Goal: Task Accomplishment & Management: Use online tool/utility

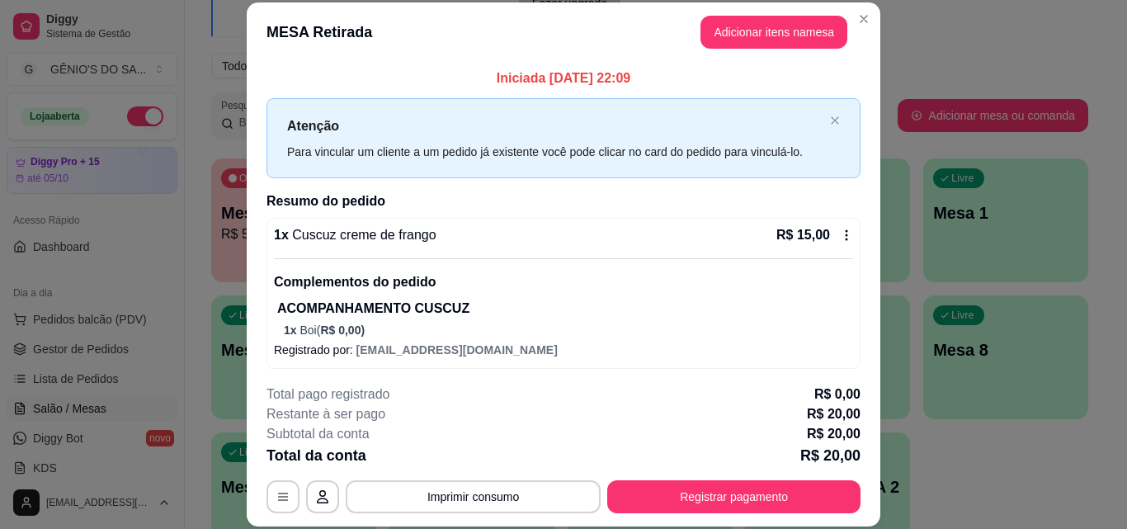
scroll to position [72, 0]
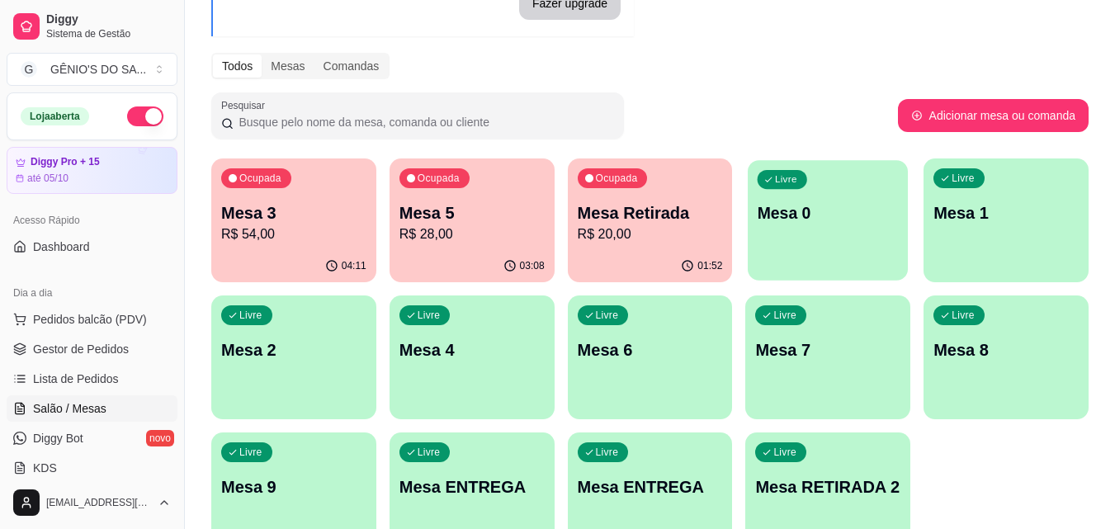
click at [860, 227] on div "Livre Mesa 0" at bounding box center [828, 210] width 160 height 101
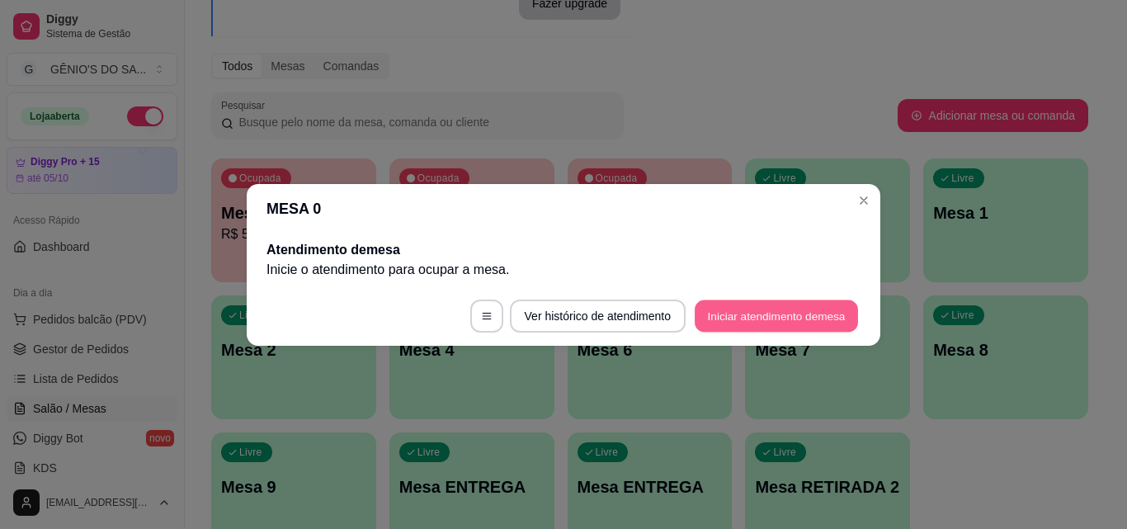
click at [759, 312] on button "Iniciar atendimento de mesa" at bounding box center [776, 316] width 163 height 32
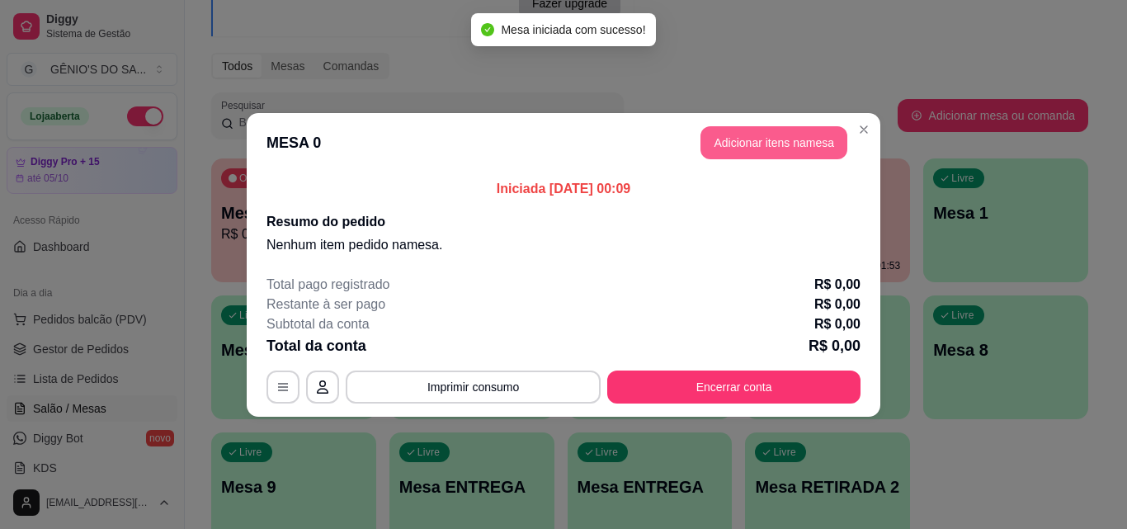
click at [770, 141] on button "Adicionar itens na mesa" at bounding box center [774, 142] width 147 height 33
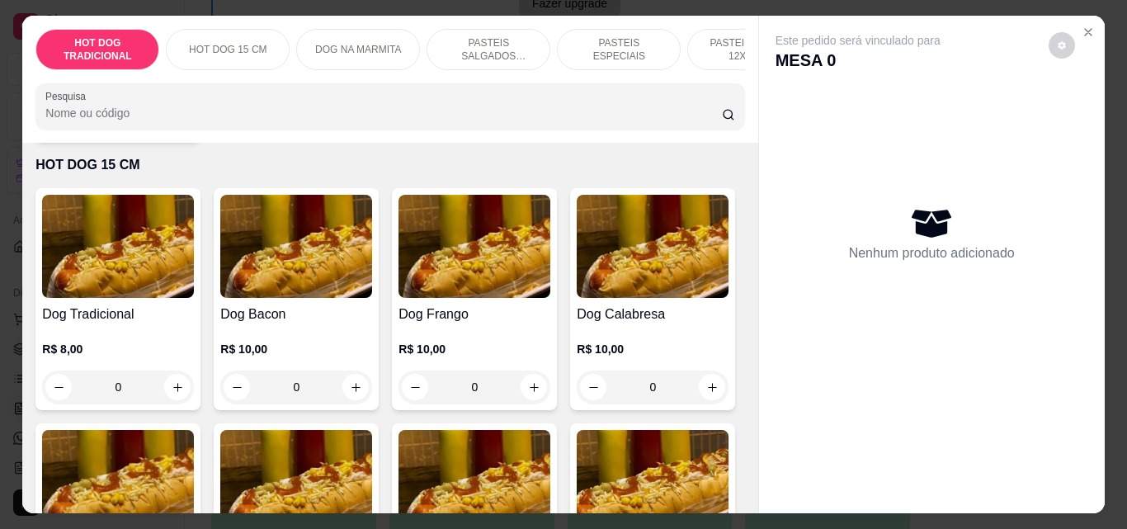
scroll to position [413, 0]
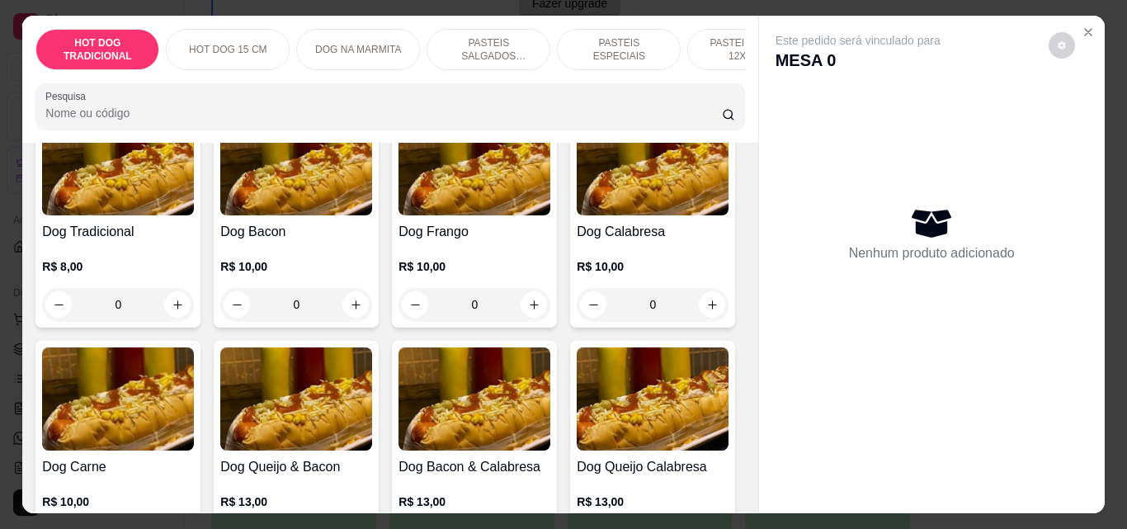
click at [443, 39] on p "PASTEIS SALGADOS 12X20cm" at bounding box center [489, 49] width 96 height 26
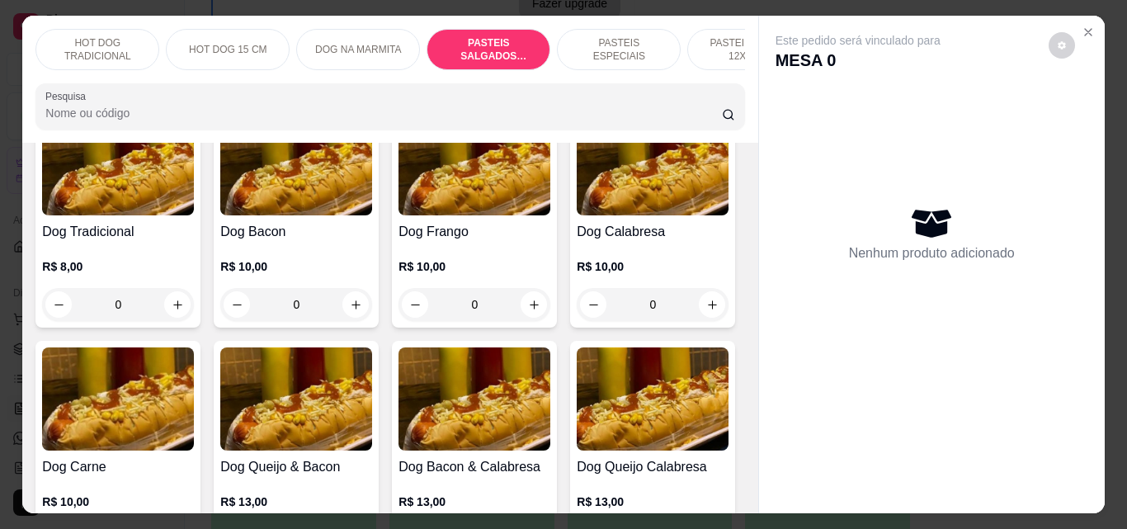
scroll to position [43, 0]
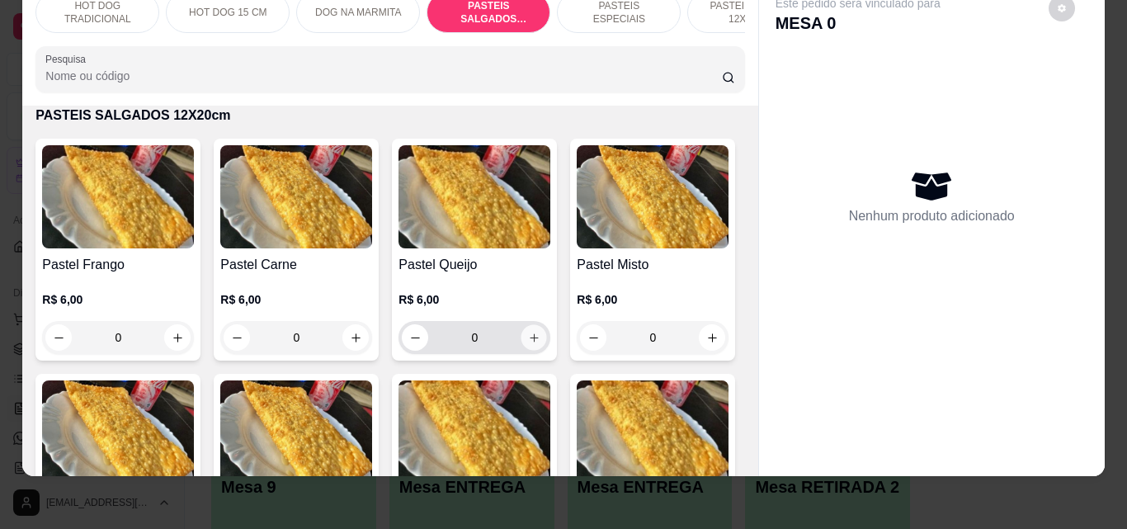
click at [530, 337] on icon "increase-product-quantity" at bounding box center [534, 337] width 8 height 8
type input "1"
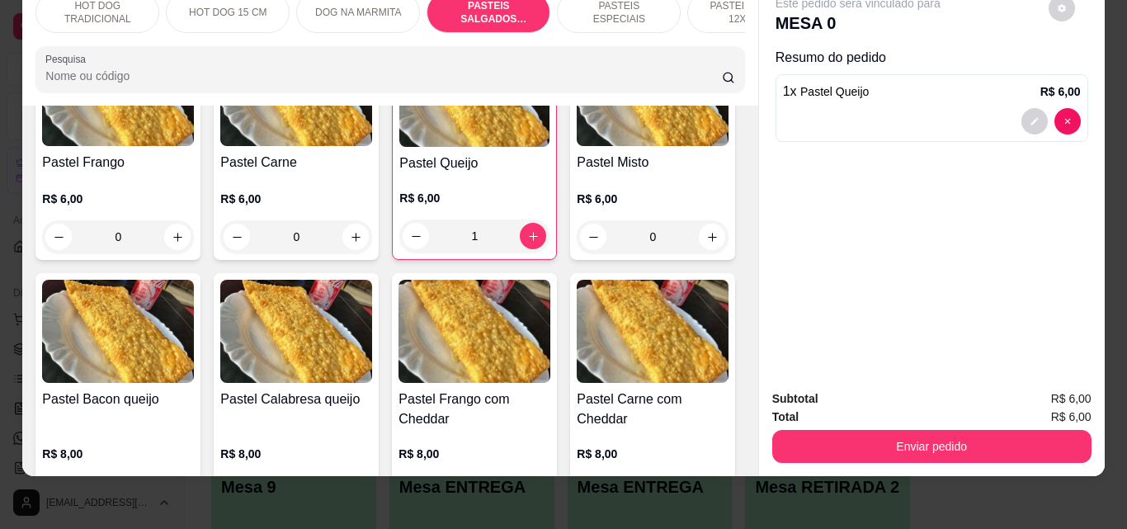
scroll to position [1534, 0]
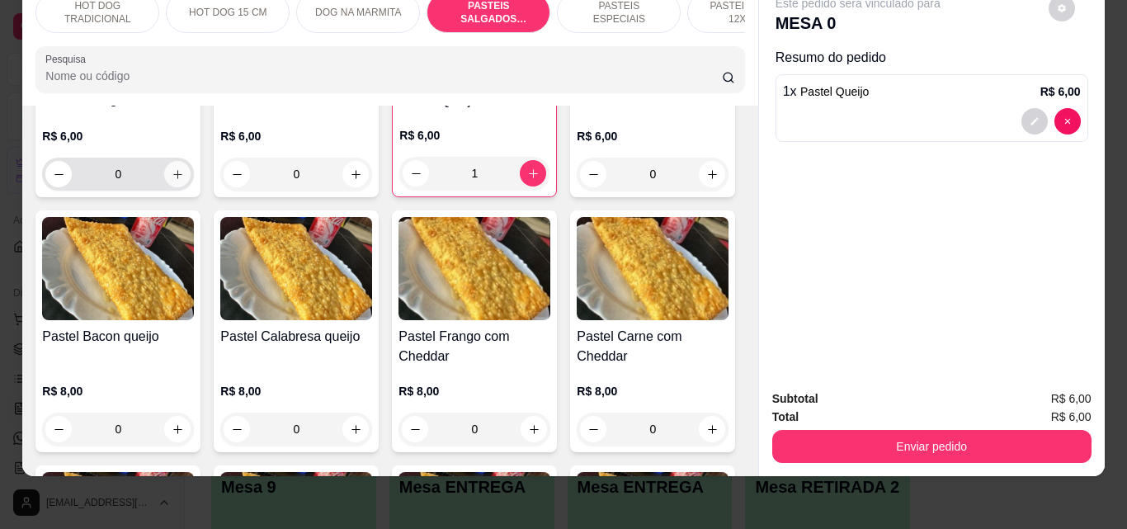
click at [178, 173] on button "increase-product-quantity" at bounding box center [177, 174] width 26 height 26
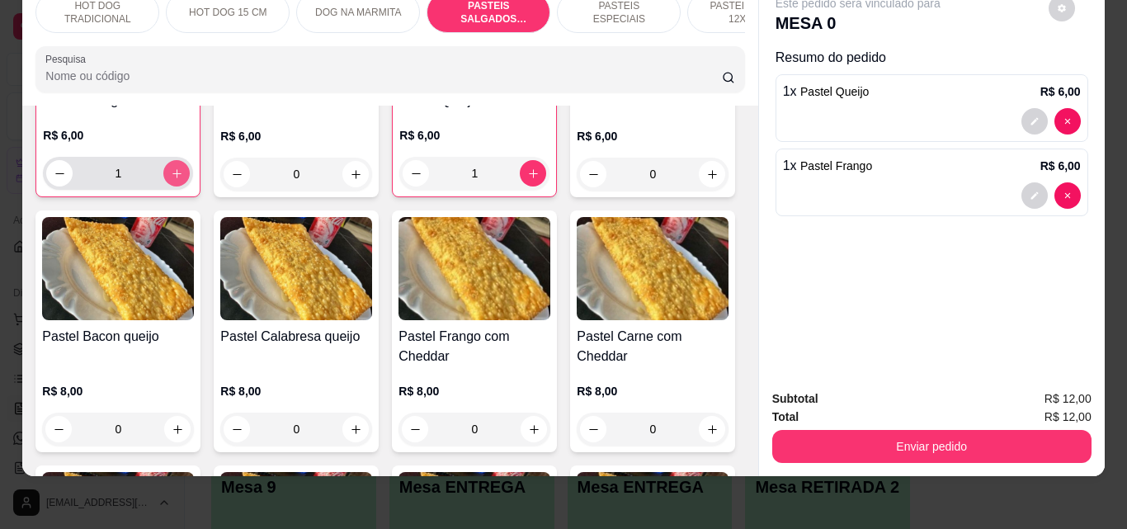
type input "1"
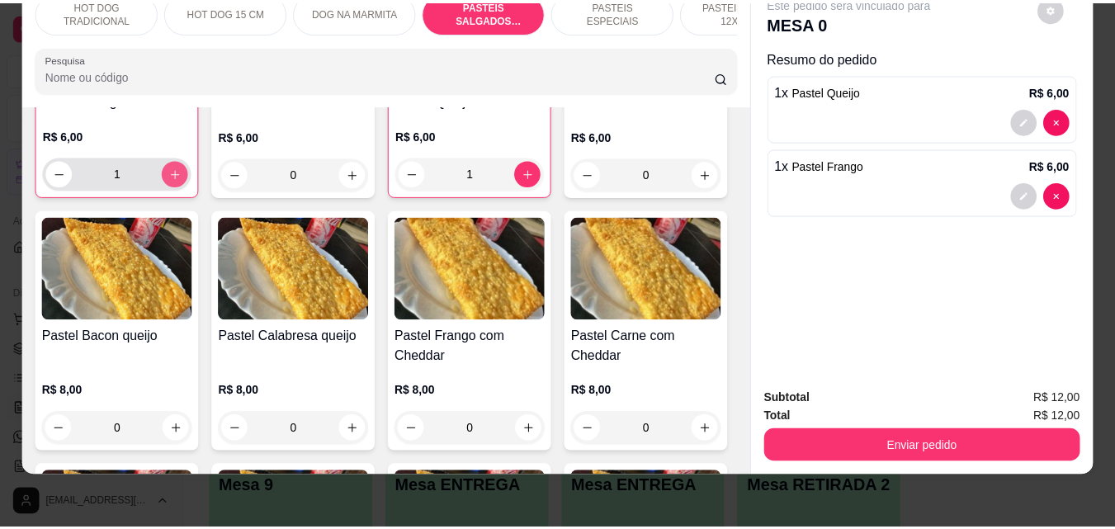
scroll to position [1535, 0]
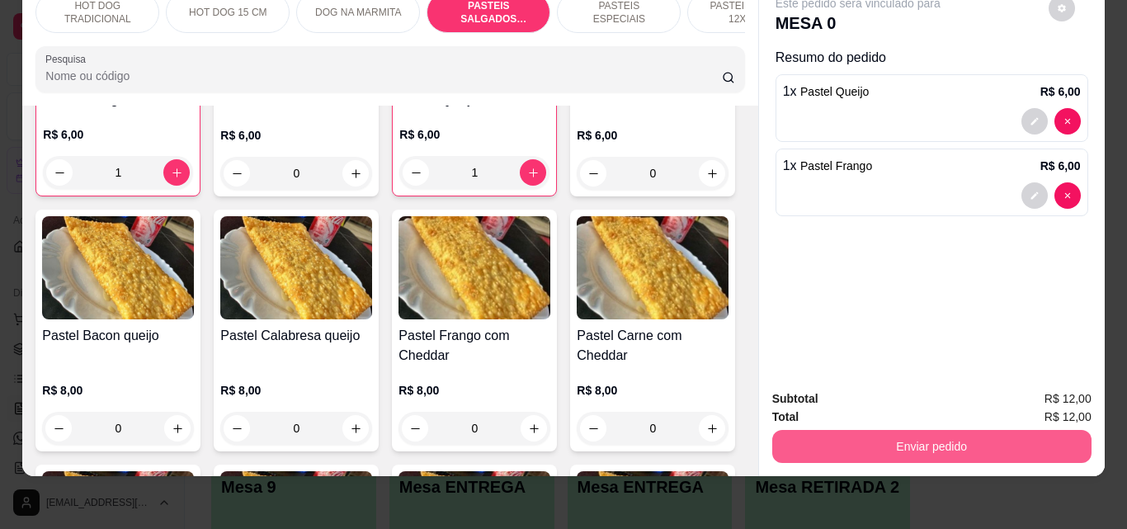
click at [877, 430] on button "Enviar pedido" at bounding box center [931, 446] width 319 height 33
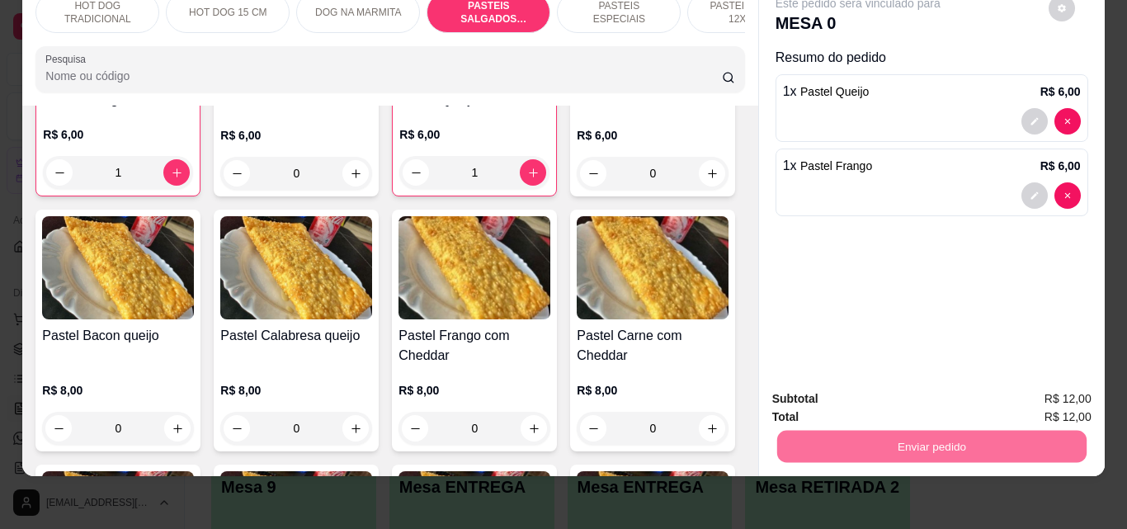
click at [1033, 383] on button "Enviar pedido" at bounding box center [1048, 393] width 93 height 31
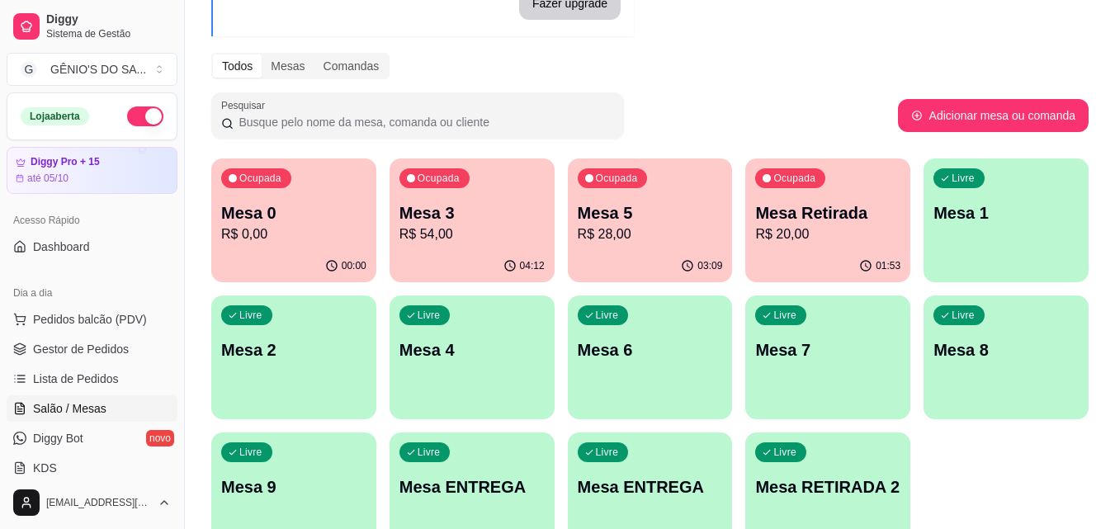
click at [311, 234] on p "R$ 0,00" at bounding box center [293, 234] width 145 height 20
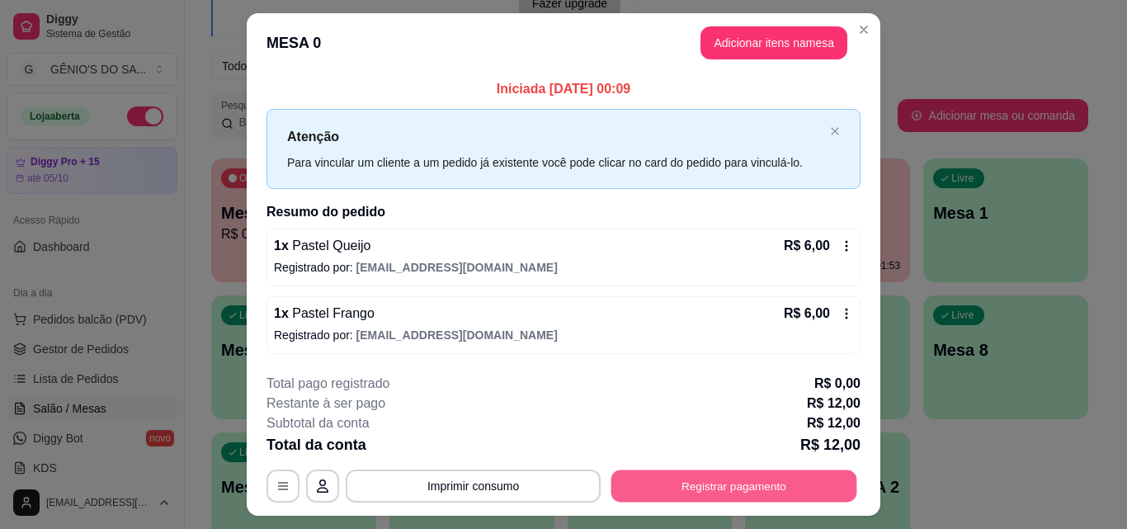
click at [793, 481] on button "Registrar pagamento" at bounding box center [735, 486] width 246 height 32
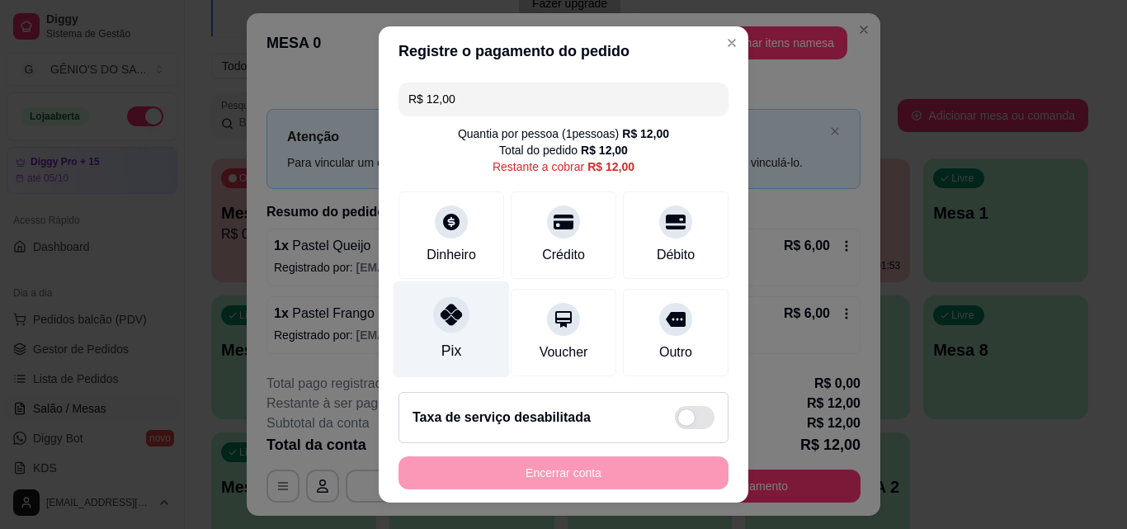
click at [446, 314] on icon at bounding box center [451, 314] width 21 height 21
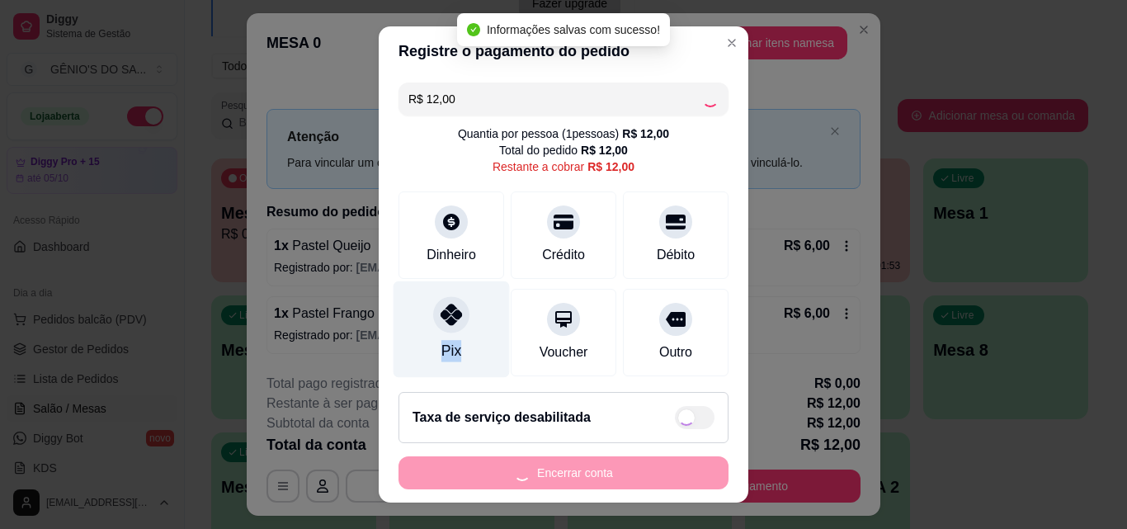
type input "R$ 0,00"
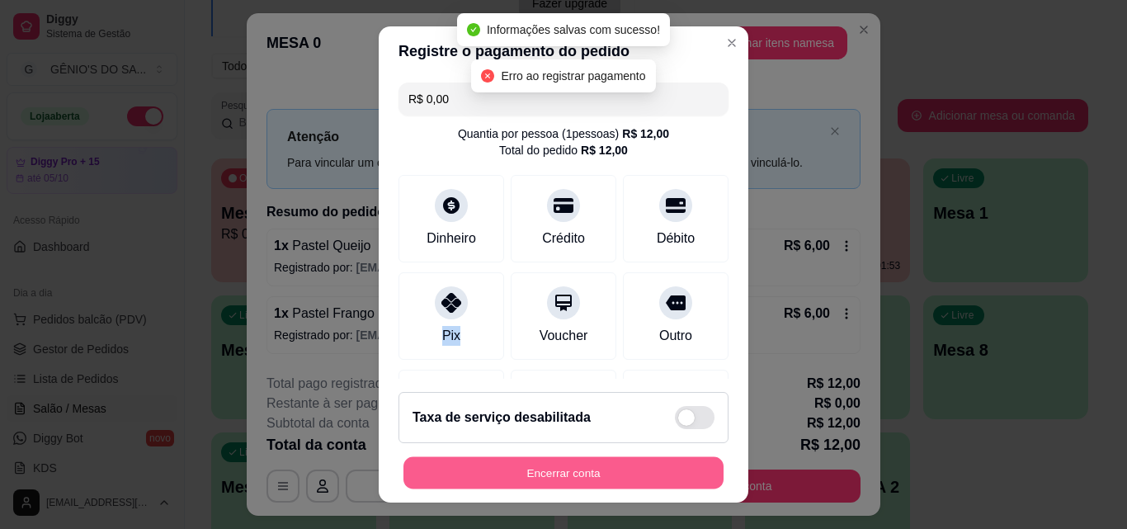
click at [507, 485] on button "Encerrar conta" at bounding box center [564, 473] width 320 height 32
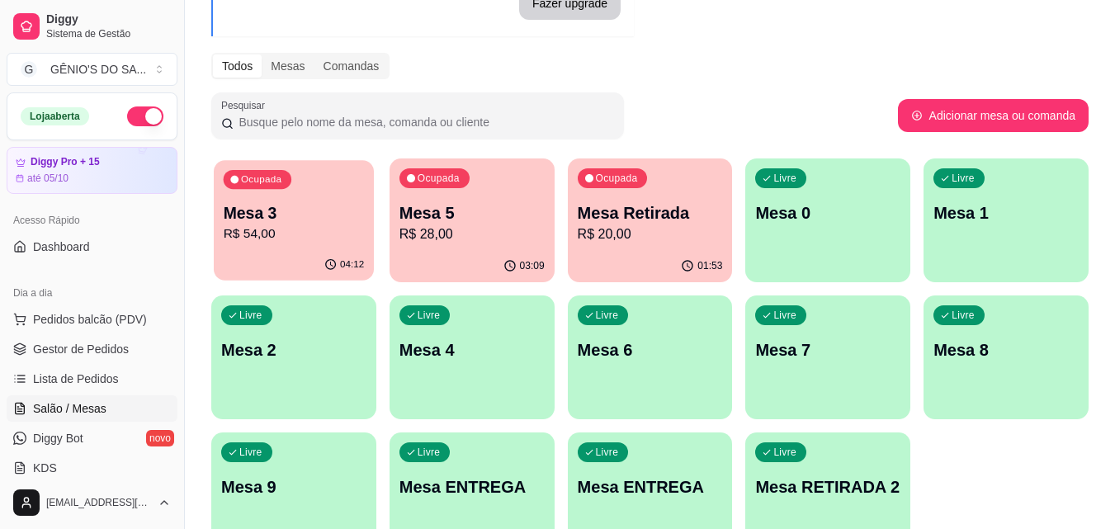
click at [270, 238] on p "R$ 54,00" at bounding box center [294, 233] width 141 height 19
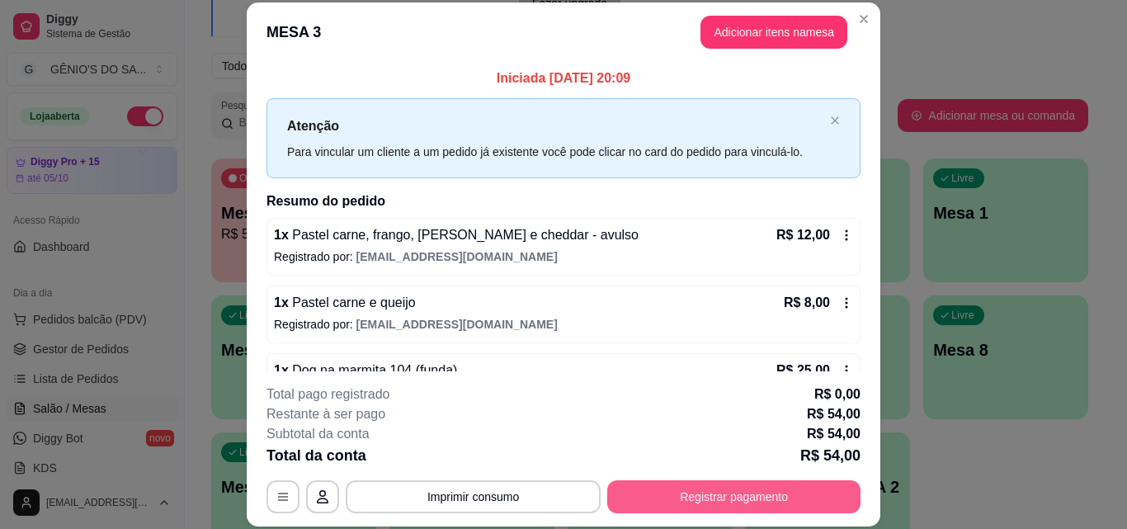
click at [678, 504] on button "Registrar pagamento" at bounding box center [733, 496] width 253 height 33
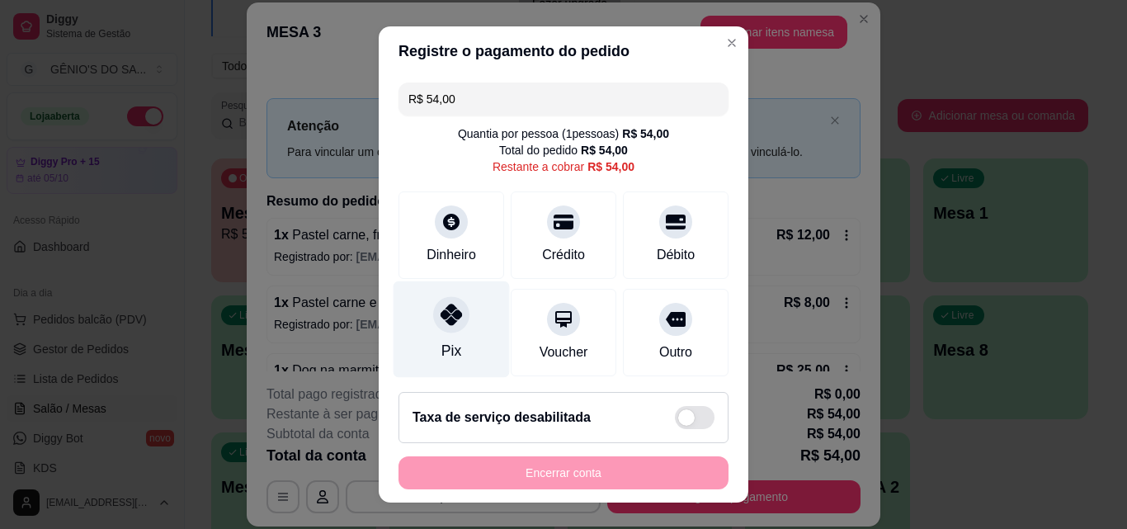
click at [460, 316] on div "Pix" at bounding box center [452, 329] width 116 height 97
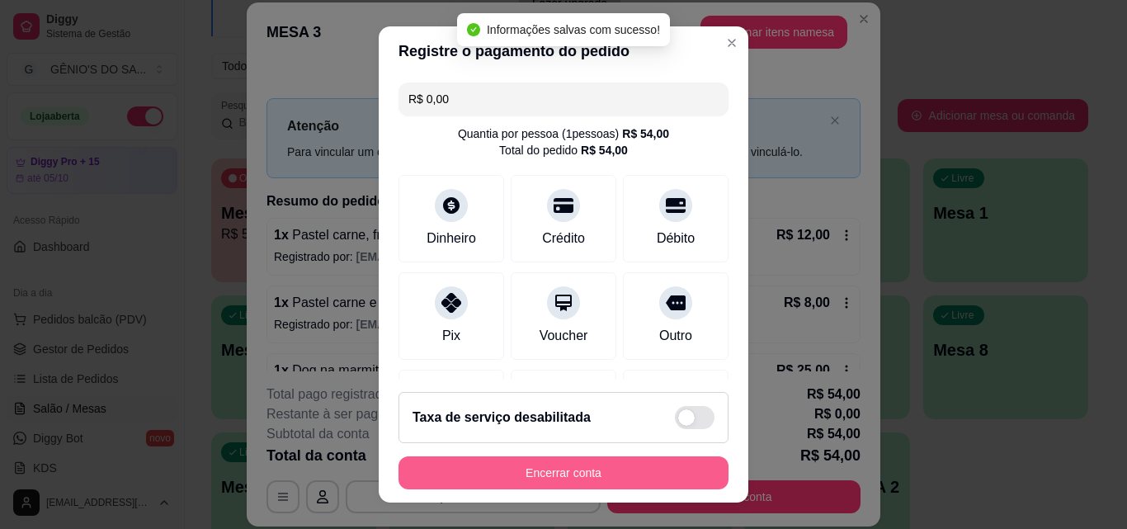
type input "R$ 0,00"
click at [576, 468] on button "Encerrar conta" at bounding box center [564, 472] width 330 height 33
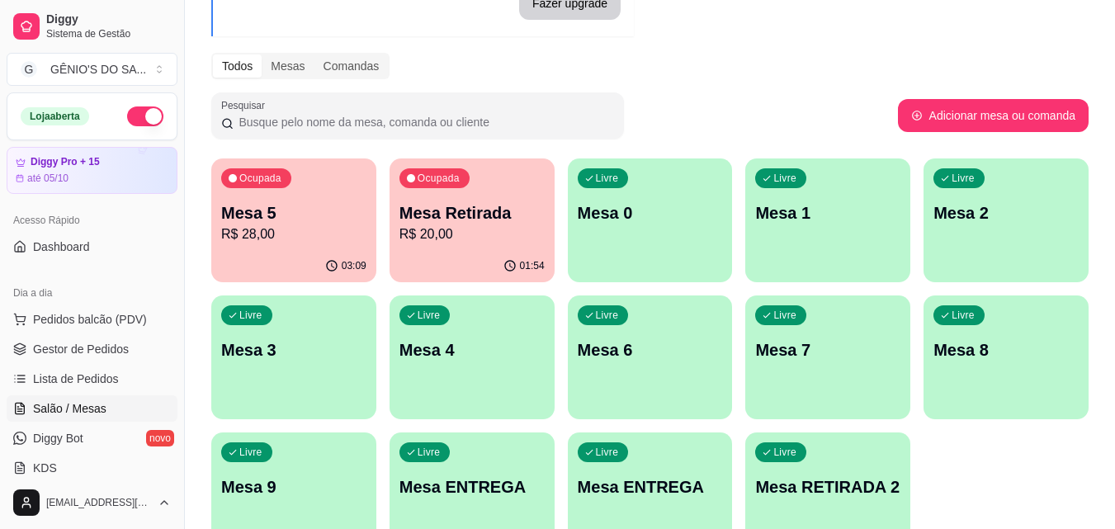
click at [321, 199] on div "Ocupada Mesa 5 R$ 28,00" at bounding box center [293, 204] width 165 height 92
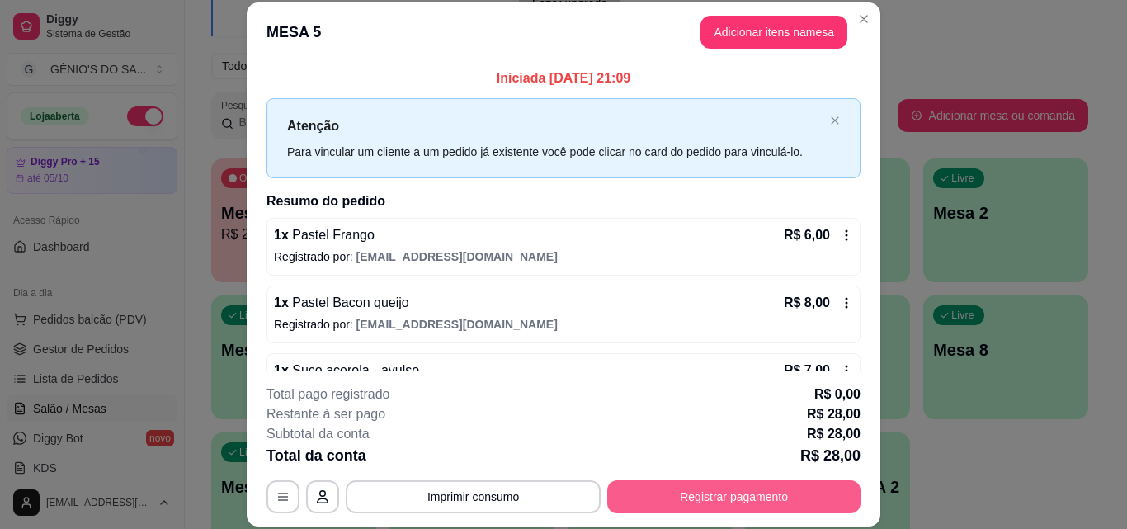
click at [697, 510] on button "Registrar pagamento" at bounding box center [733, 496] width 253 height 33
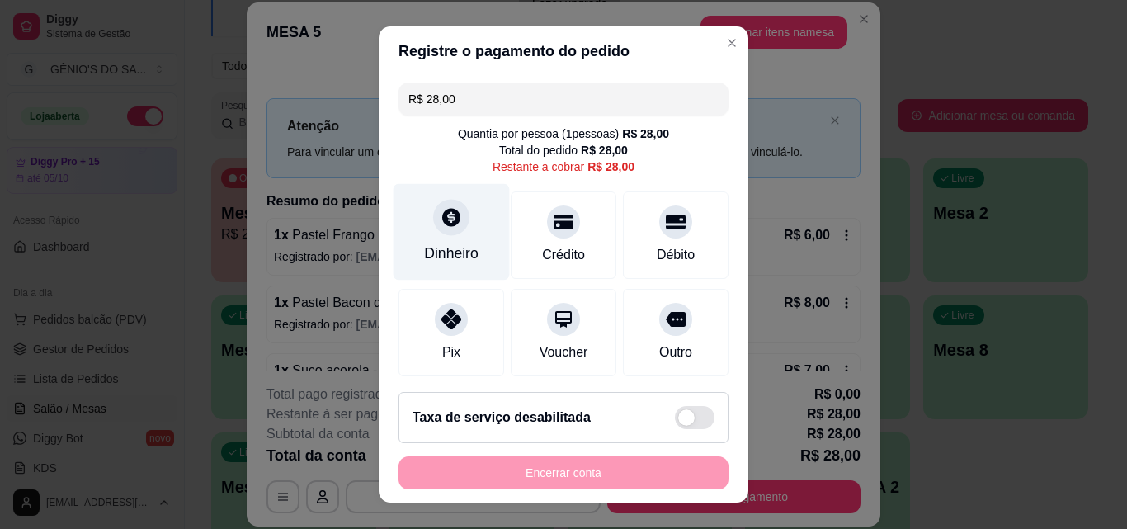
click at [451, 228] on icon at bounding box center [451, 216] width 21 height 21
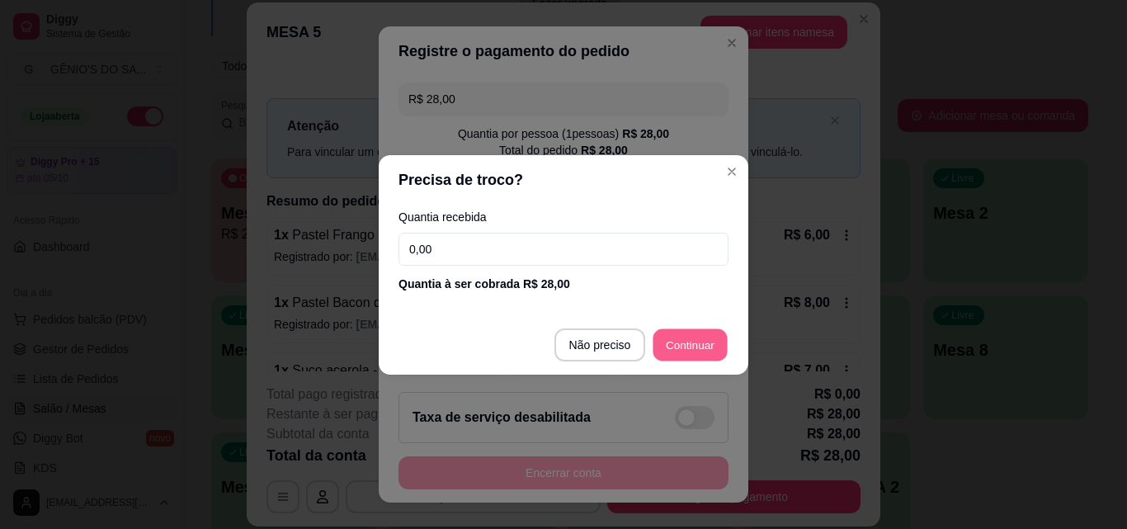
click at [710, 342] on div "R$ 28,00 Quantia por pessoa ( 1 pessoas) R$ 28,00 Total do pedido R$ 28,00 Rest…" at bounding box center [564, 227] width 370 height 303
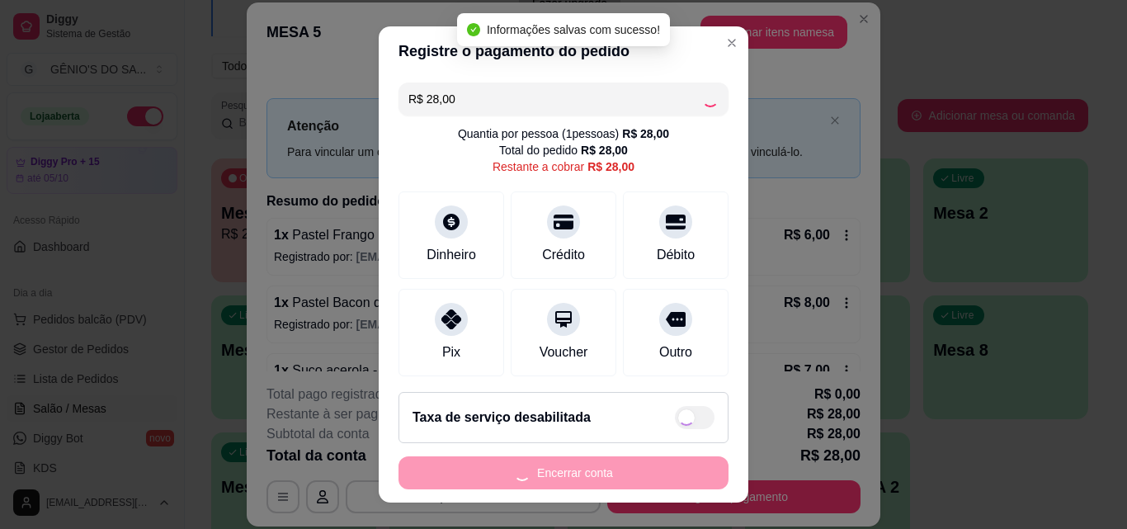
type input "R$ 0,00"
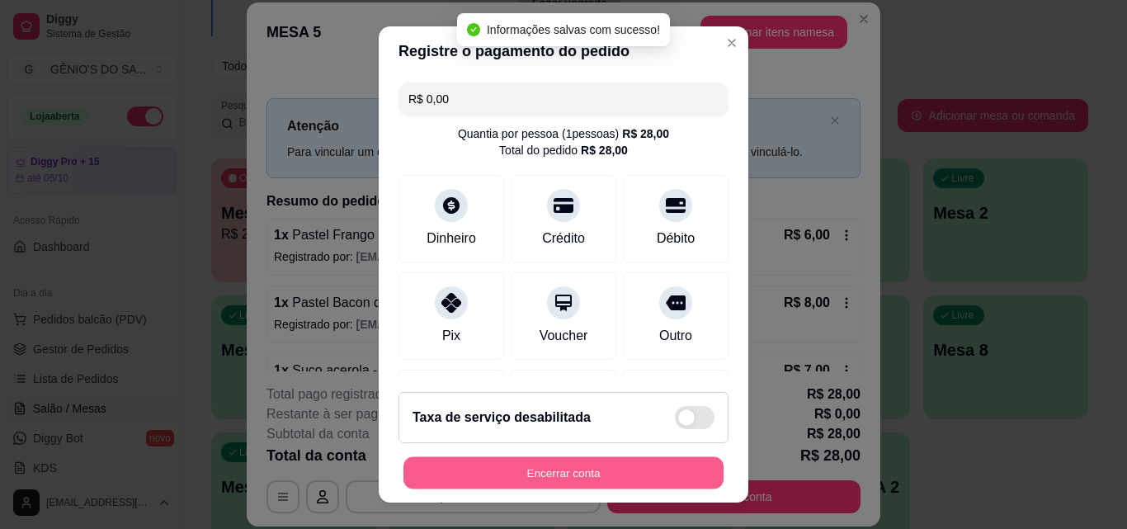
click at [586, 471] on button "Encerrar conta" at bounding box center [564, 473] width 320 height 32
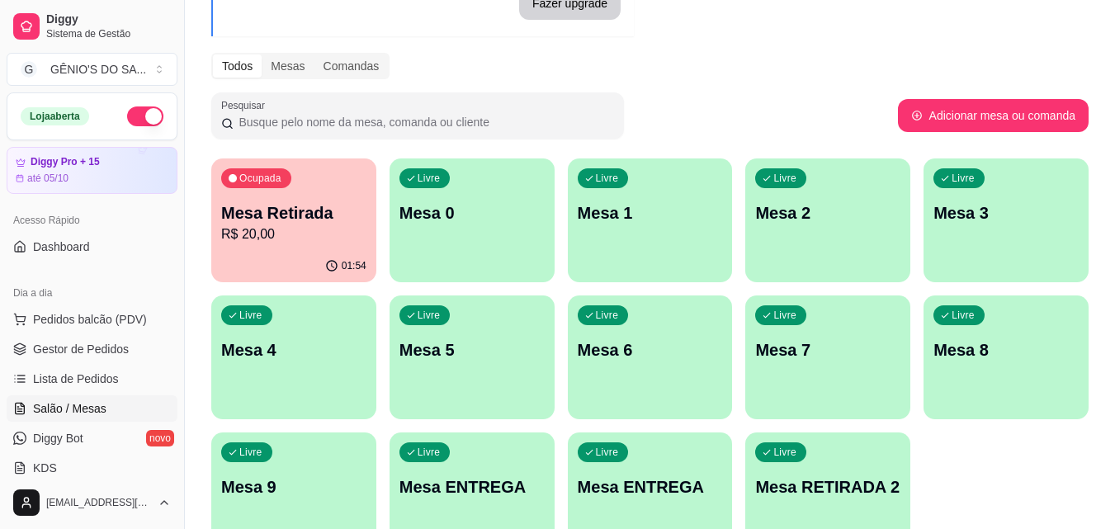
click at [286, 215] on p "Mesa Retirada" at bounding box center [293, 212] width 145 height 23
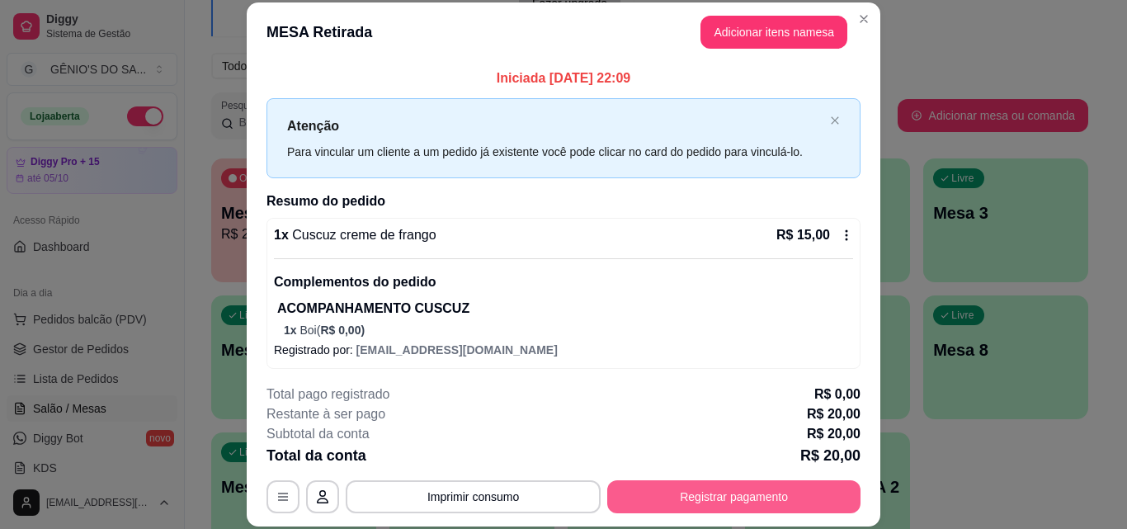
click at [657, 492] on button "Registrar pagamento" at bounding box center [733, 496] width 253 height 33
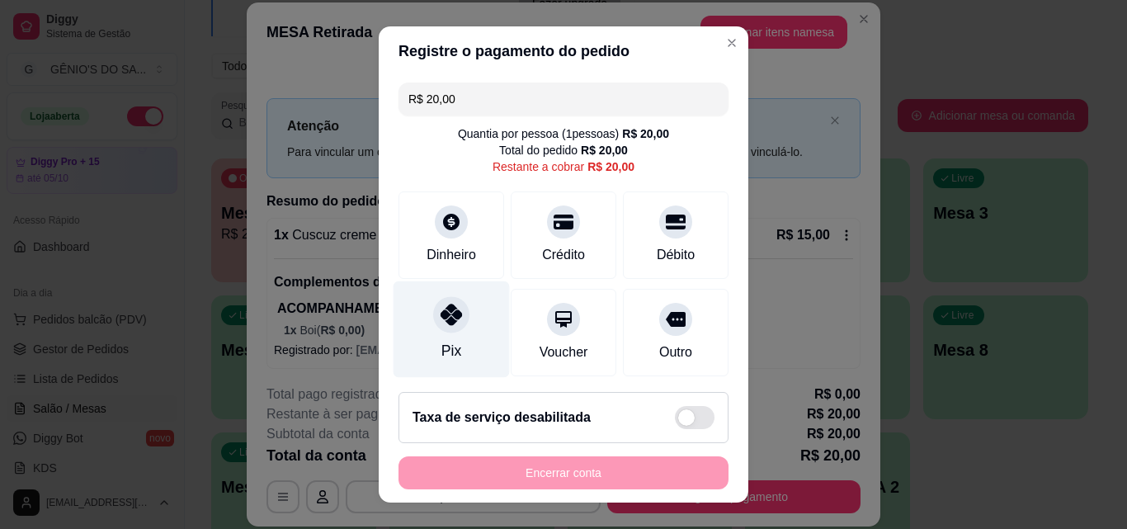
click at [446, 323] on icon at bounding box center [451, 314] width 21 height 21
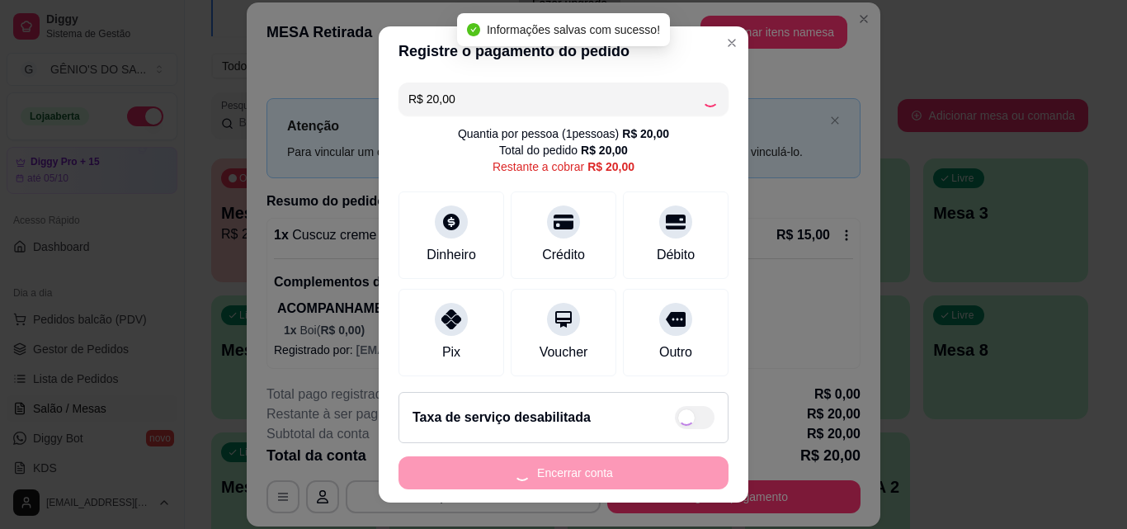
type input "R$ 0,00"
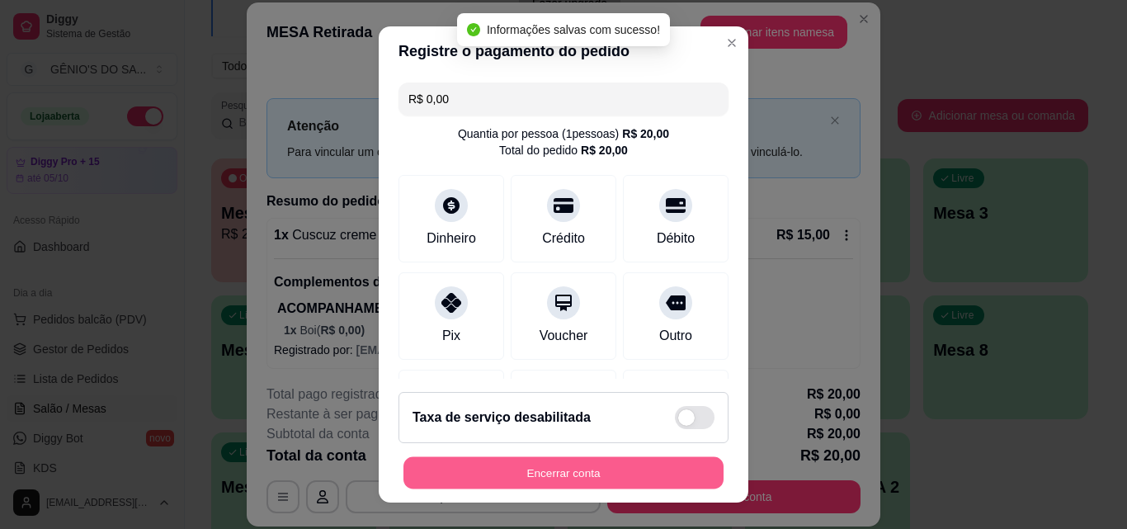
click at [513, 467] on button "Encerrar conta" at bounding box center [564, 473] width 320 height 32
